Goal: Transaction & Acquisition: Purchase product/service

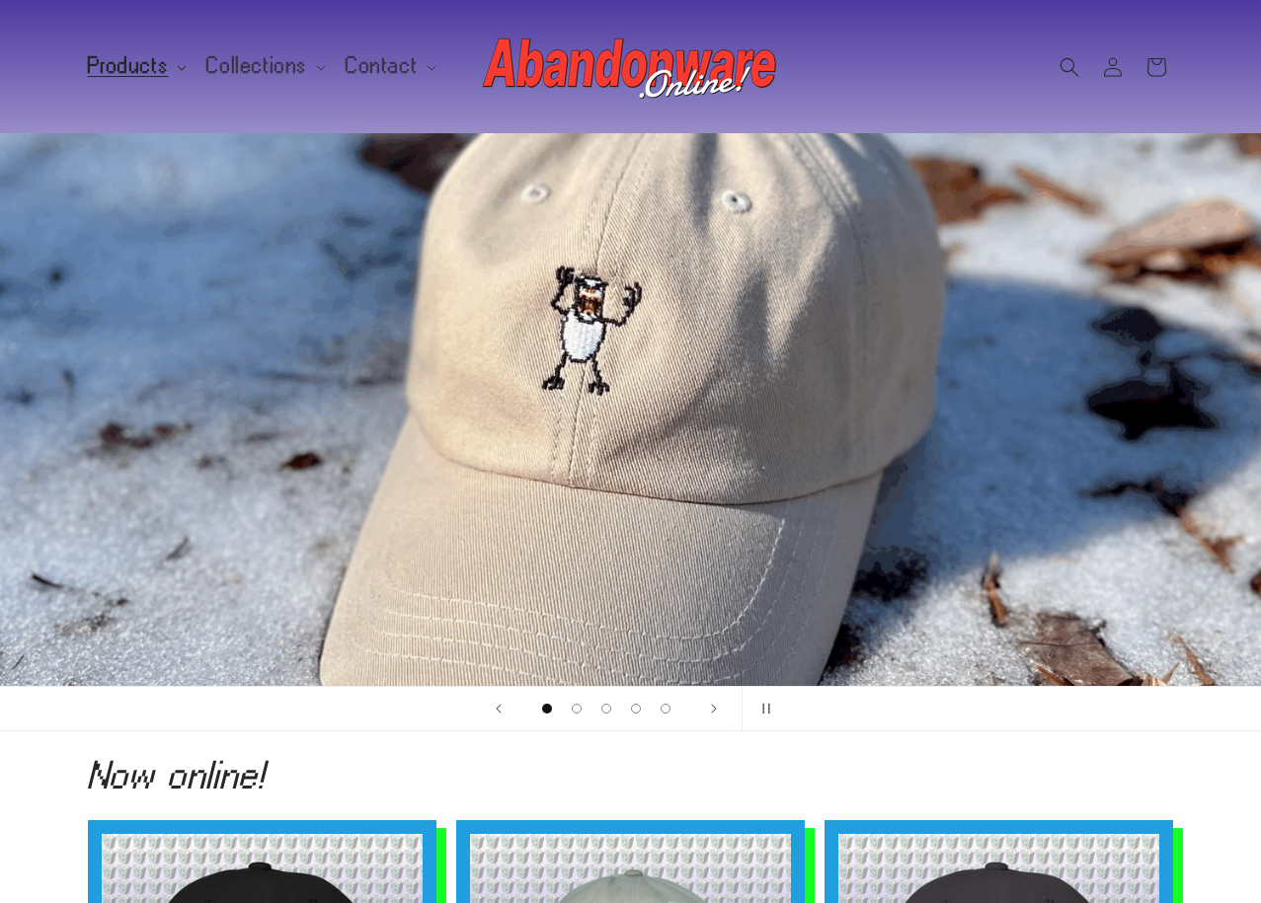
click at [172, 67] on summary "Products" at bounding box center [135, 65] width 119 height 41
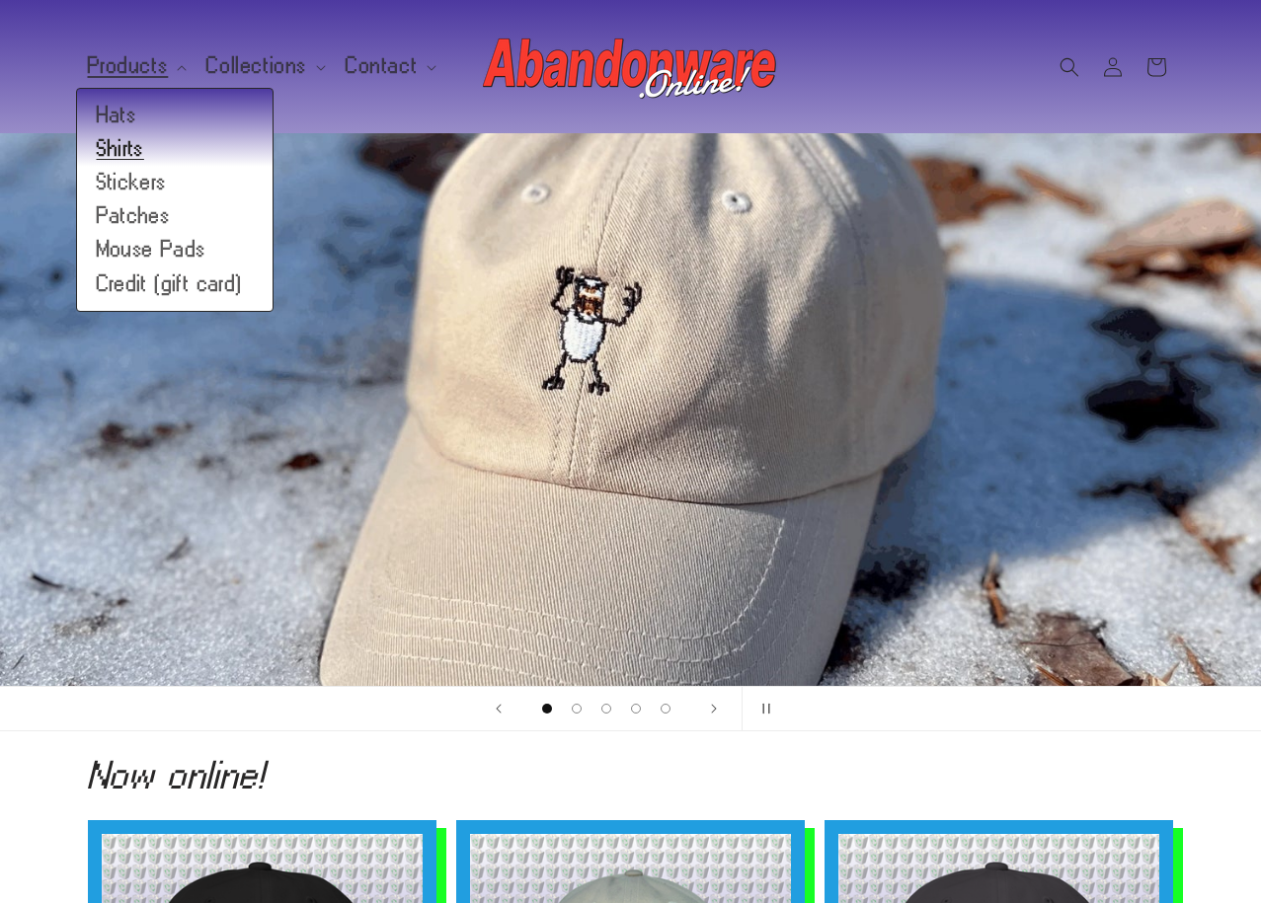
click at [122, 143] on link "Shirts" at bounding box center [174, 149] width 195 height 34
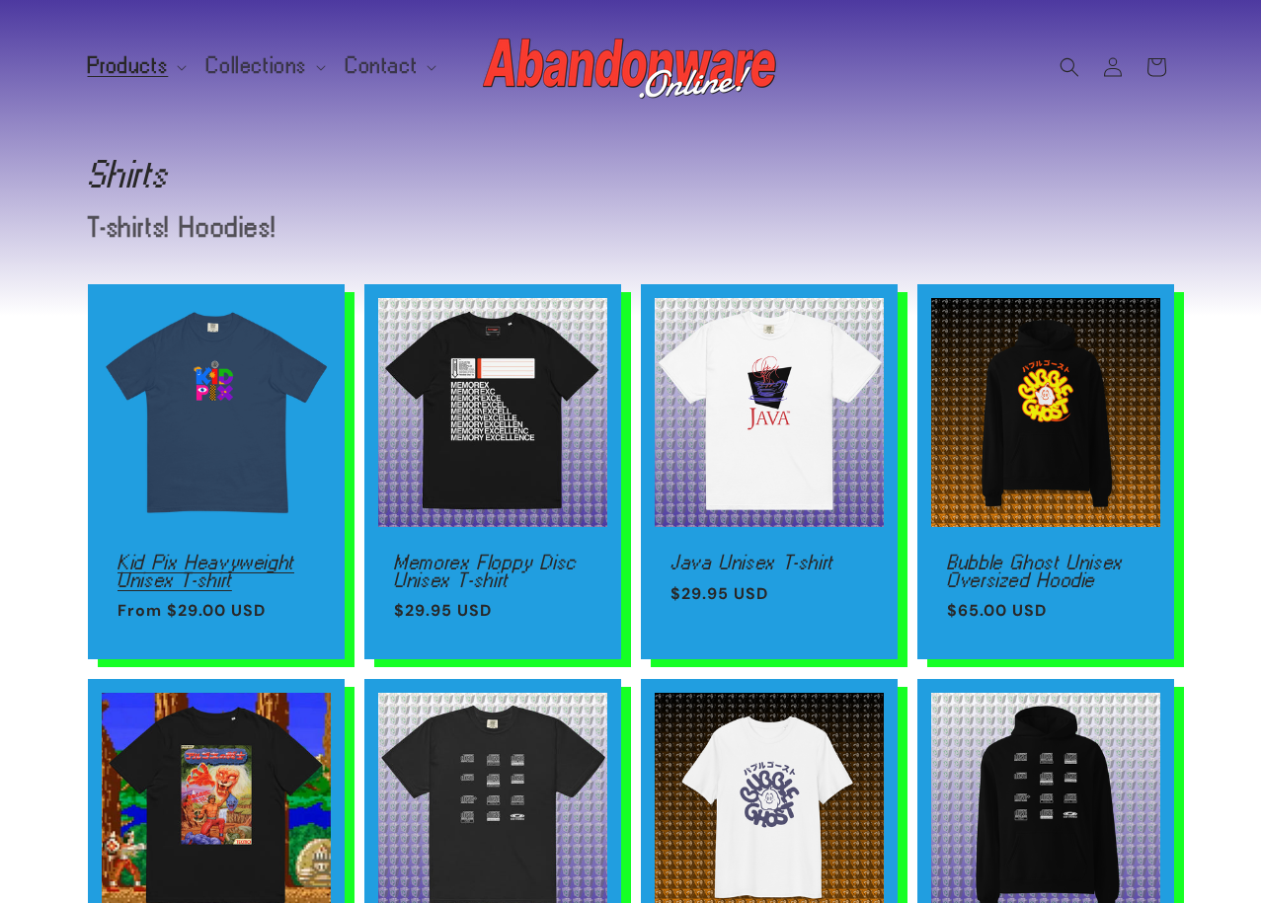
click at [270, 554] on link "Kid Pix Heavyweight Unisex T-shirt" at bounding box center [215, 571] width 197 height 35
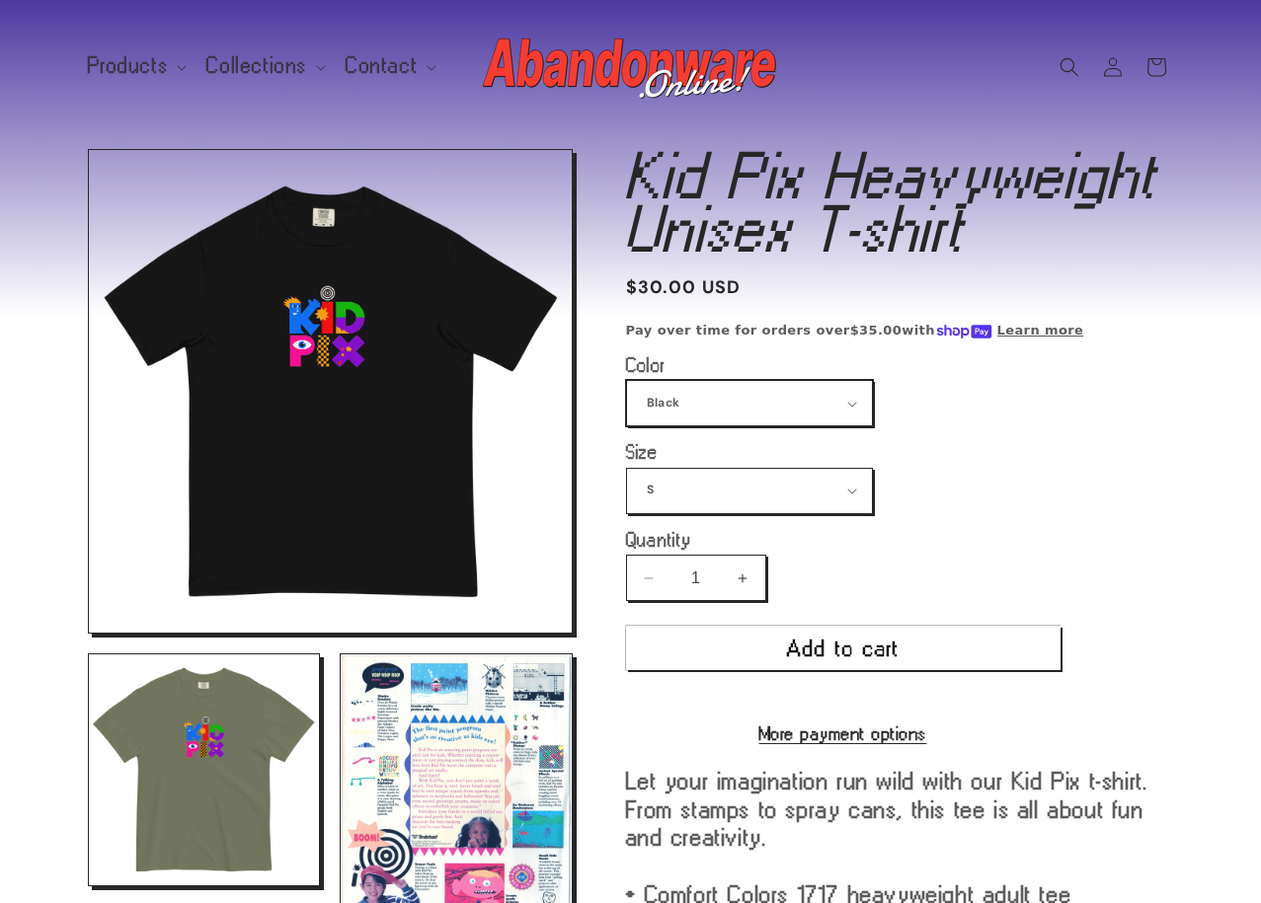
click at [708, 393] on select "Black True Navy [GEOGRAPHIC_DATA] Violet [GEOGRAPHIC_DATA] Butter [PERSON_NAME]" at bounding box center [749, 403] width 245 height 44
select select "Butter"
click at [627, 381] on select "Black True Navy [GEOGRAPHIC_DATA] Violet [GEOGRAPHIC_DATA] Butter [PERSON_NAME]" at bounding box center [749, 403] width 245 height 44
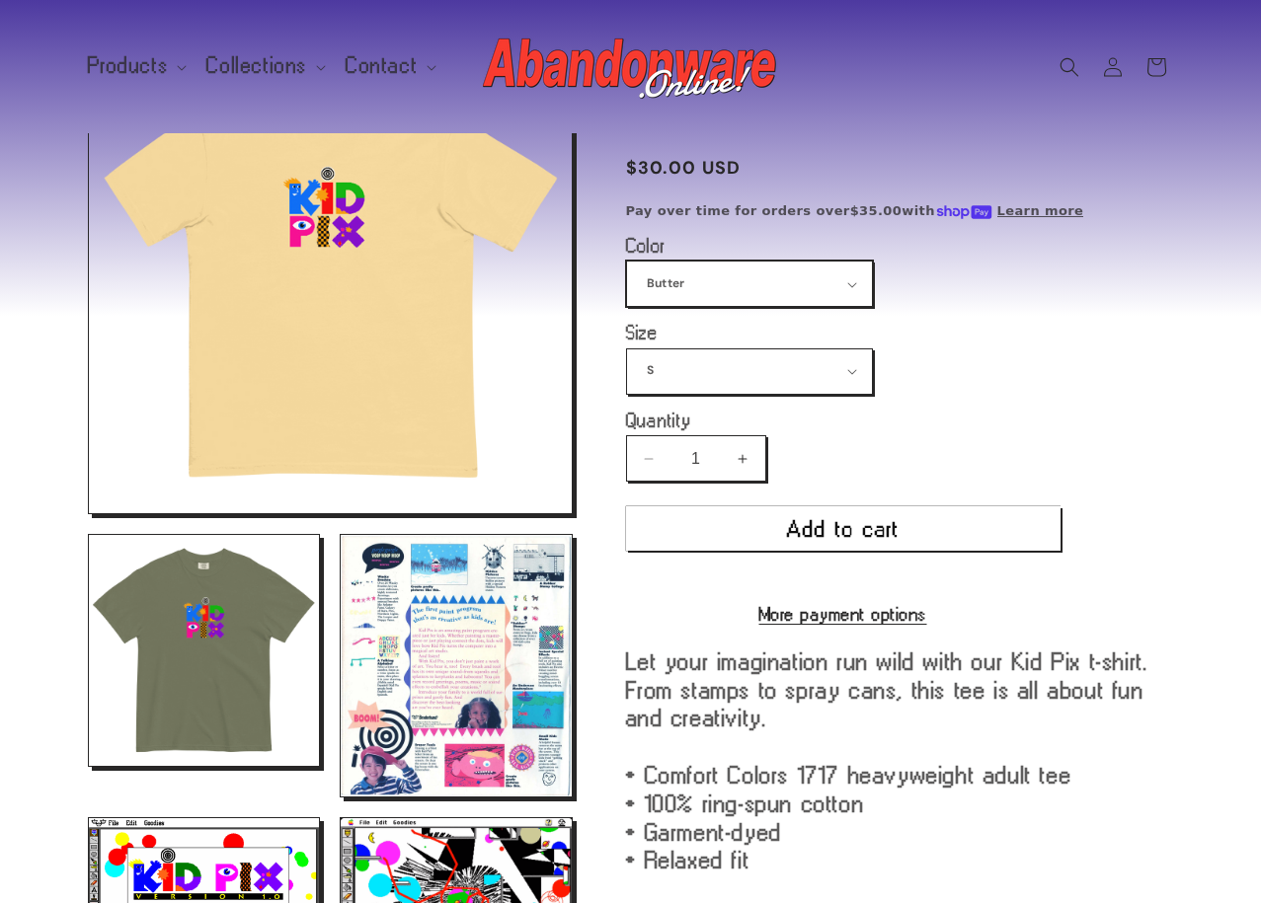
scroll to position [149, 0]
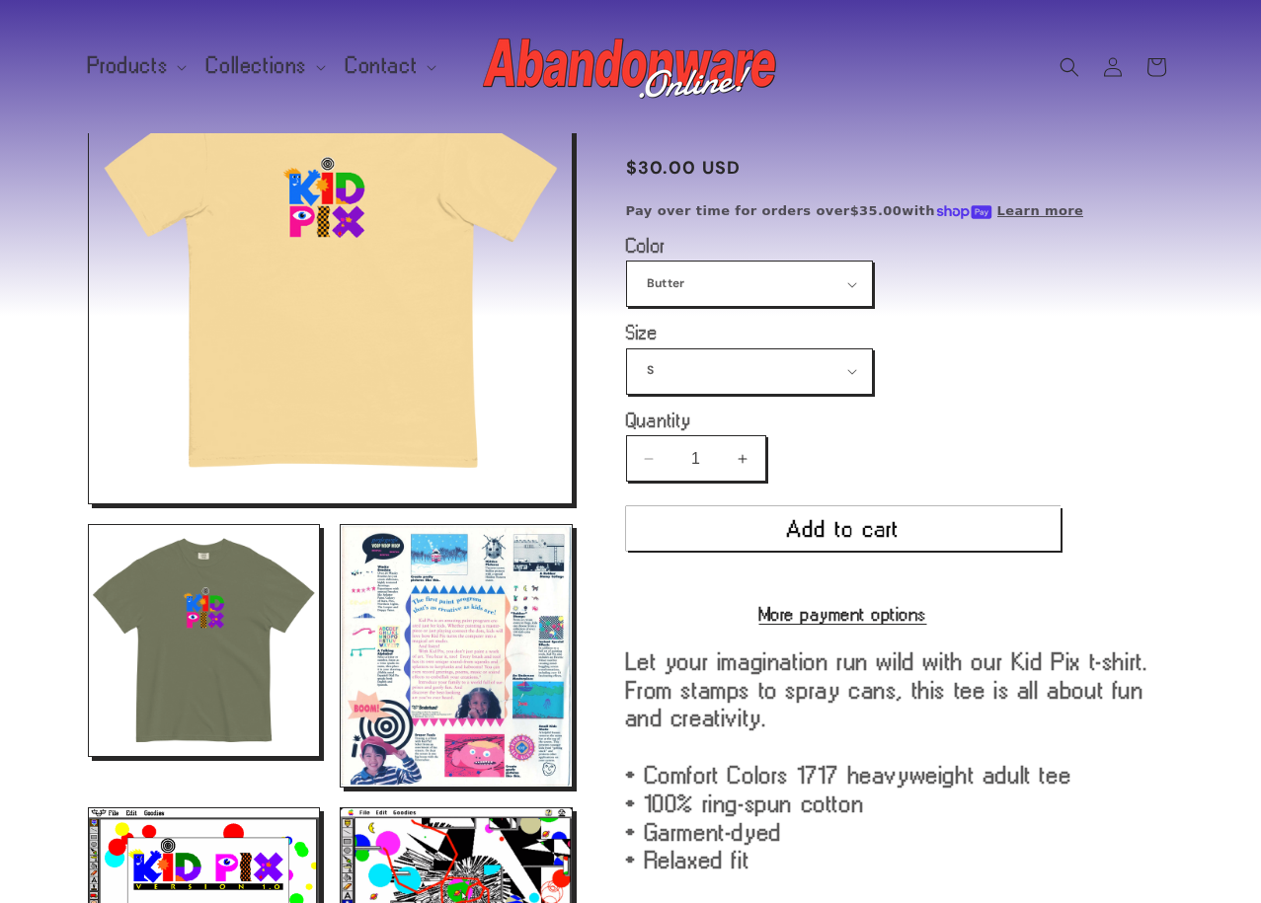
drag, startPoint x: 383, startPoint y: 326, endPoint x: 383, endPoint y: 350, distance: 24.7
click at [89, 503] on button "Open media 7 in modal" at bounding box center [89, 503] width 0 height 0
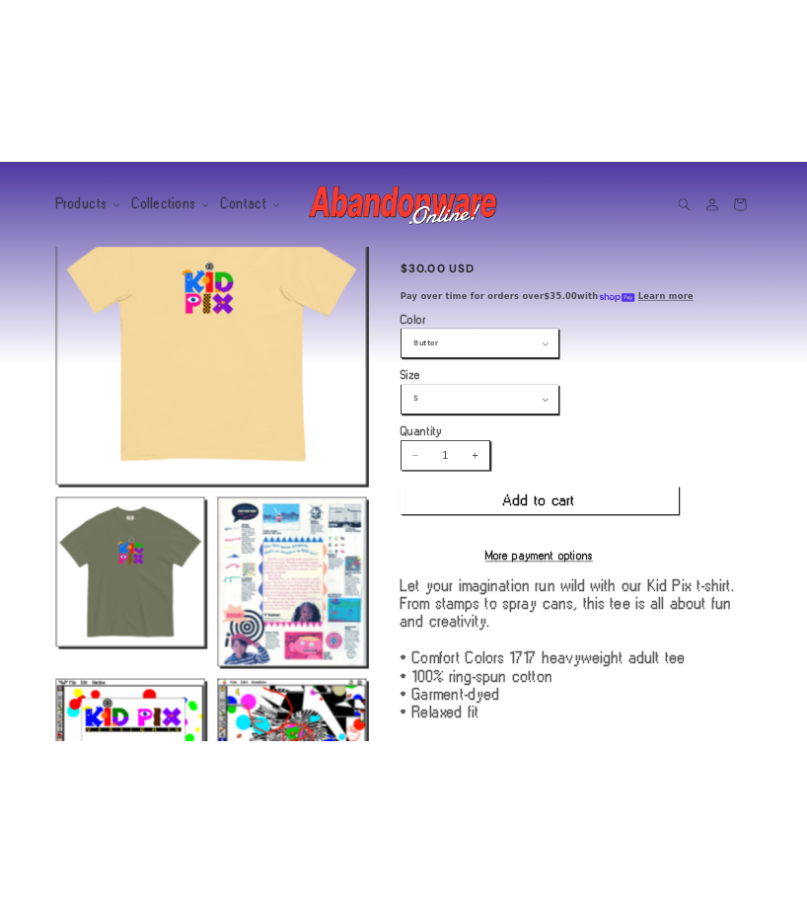
scroll to position [20, 0]
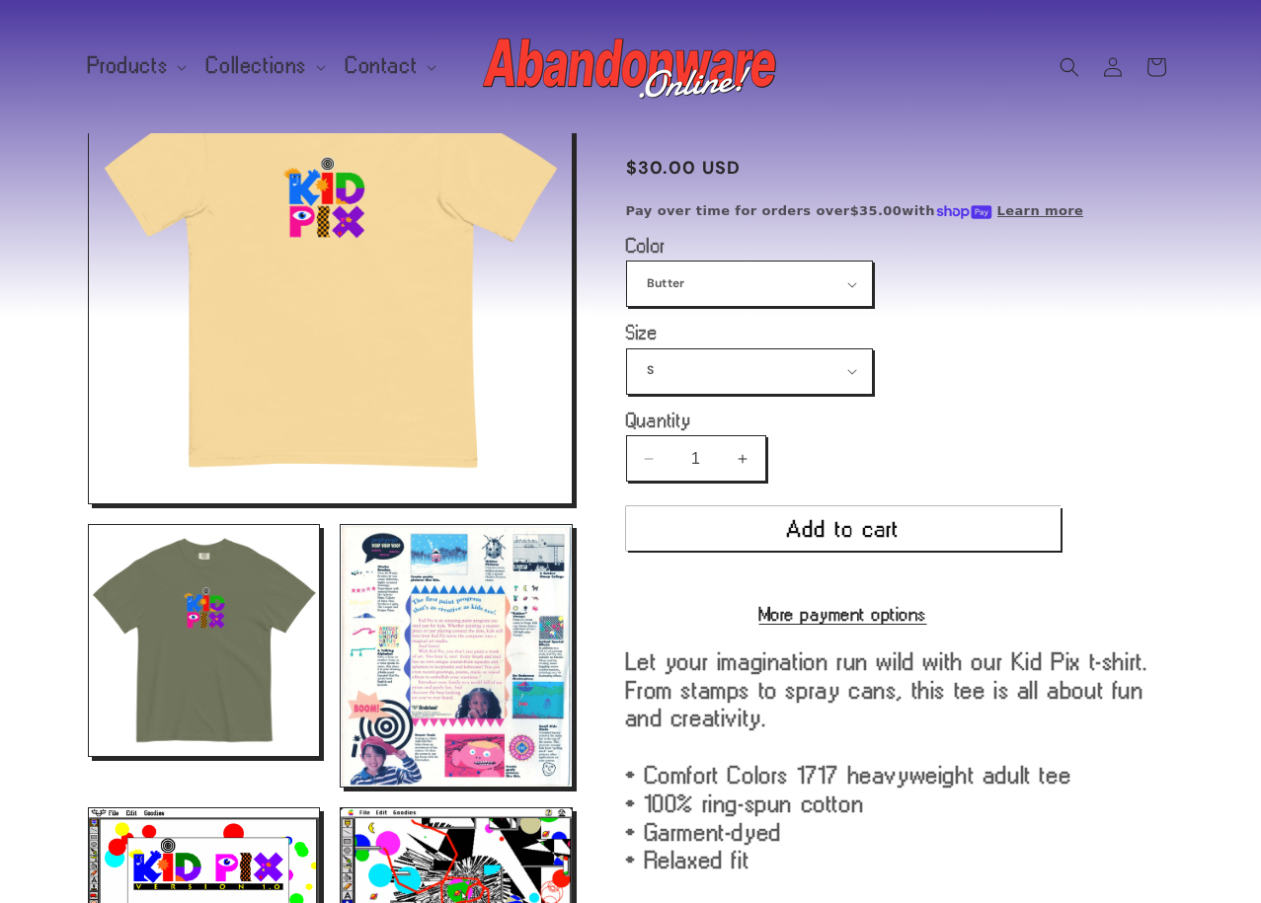
drag, startPoint x: 591, startPoint y: 322, endPoint x: 397, endPoint y: 311, distance: 194.8
click at [89, 503] on button "Open media 7 in modal" at bounding box center [89, 503] width 0 height 0
drag, startPoint x: 356, startPoint y: 279, endPoint x: 291, endPoint y: 278, distance: 65.2
click at [89, 503] on button "Open media 7 in modal" at bounding box center [89, 503] width 0 height 0
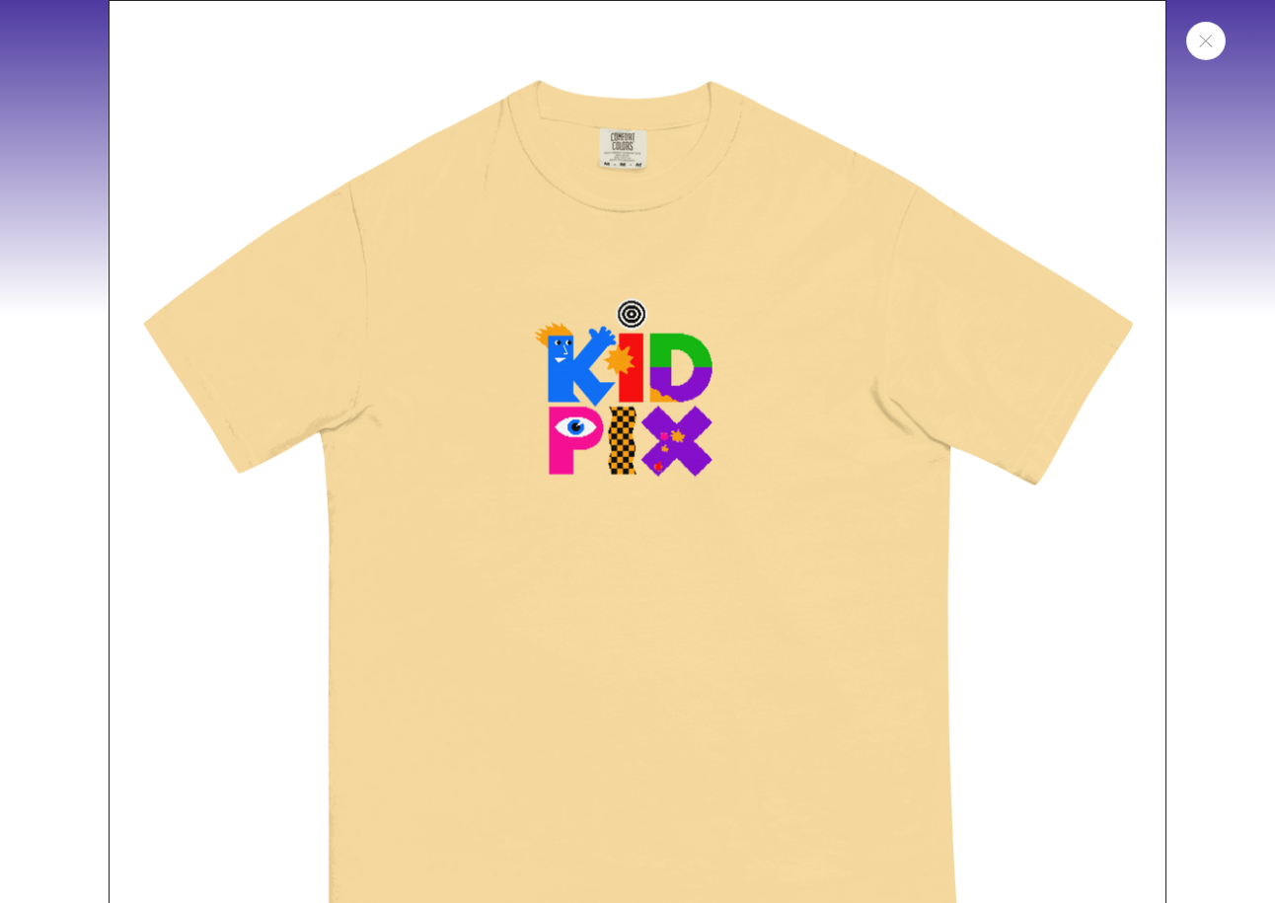
click at [717, 240] on img "Media gallery" at bounding box center [638, 529] width 1058 height 1058
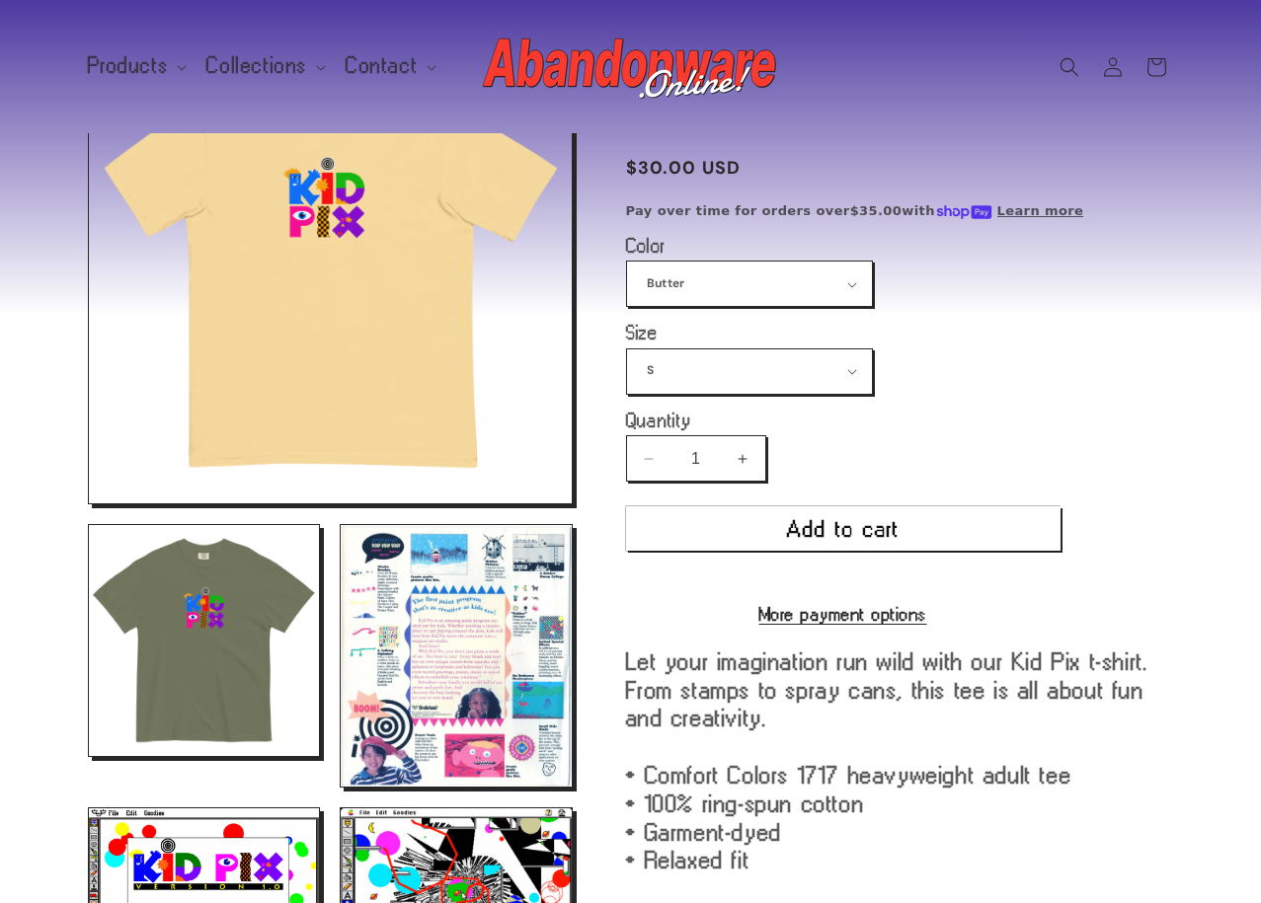
drag, startPoint x: 399, startPoint y: 295, endPoint x: 319, endPoint y: 419, distance: 147.0
click at [89, 503] on button "Open media 7 in modal" at bounding box center [89, 503] width 0 height 0
drag, startPoint x: 745, startPoint y: 129, endPoint x: 491, endPoint y: 252, distance: 282.6
